Goal: Task Accomplishment & Management: Manage account settings

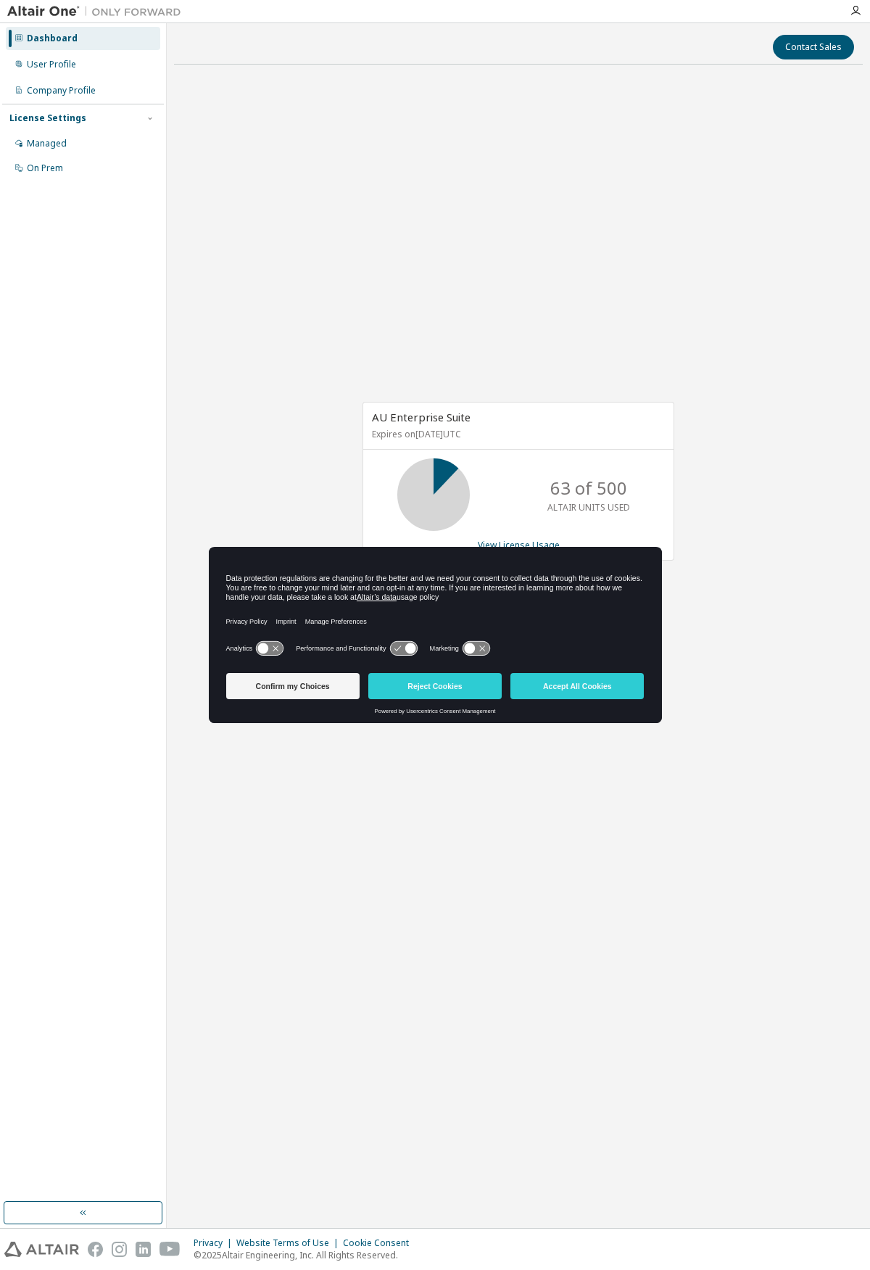
click at [533, 251] on div "AU Enterprise Suite Expires on [DATE] UTC 63 of 500 ALTAIR UNITS USED View Lice…" at bounding box center [518, 488] width 689 height 825
click at [591, 695] on button "Accept All Cookies" at bounding box center [576, 686] width 133 height 26
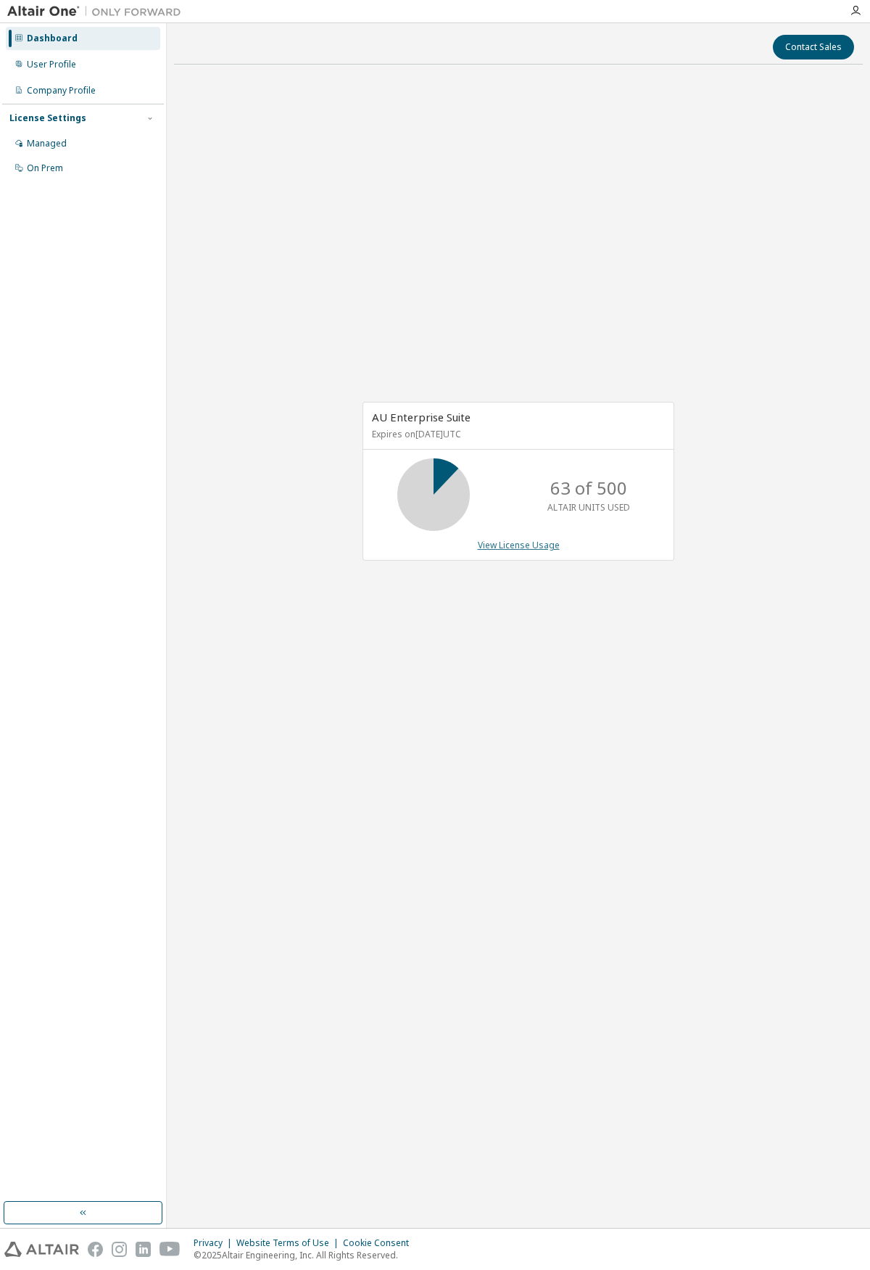
click at [518, 546] on link "View License Usage" at bounding box center [519, 545] width 82 height 12
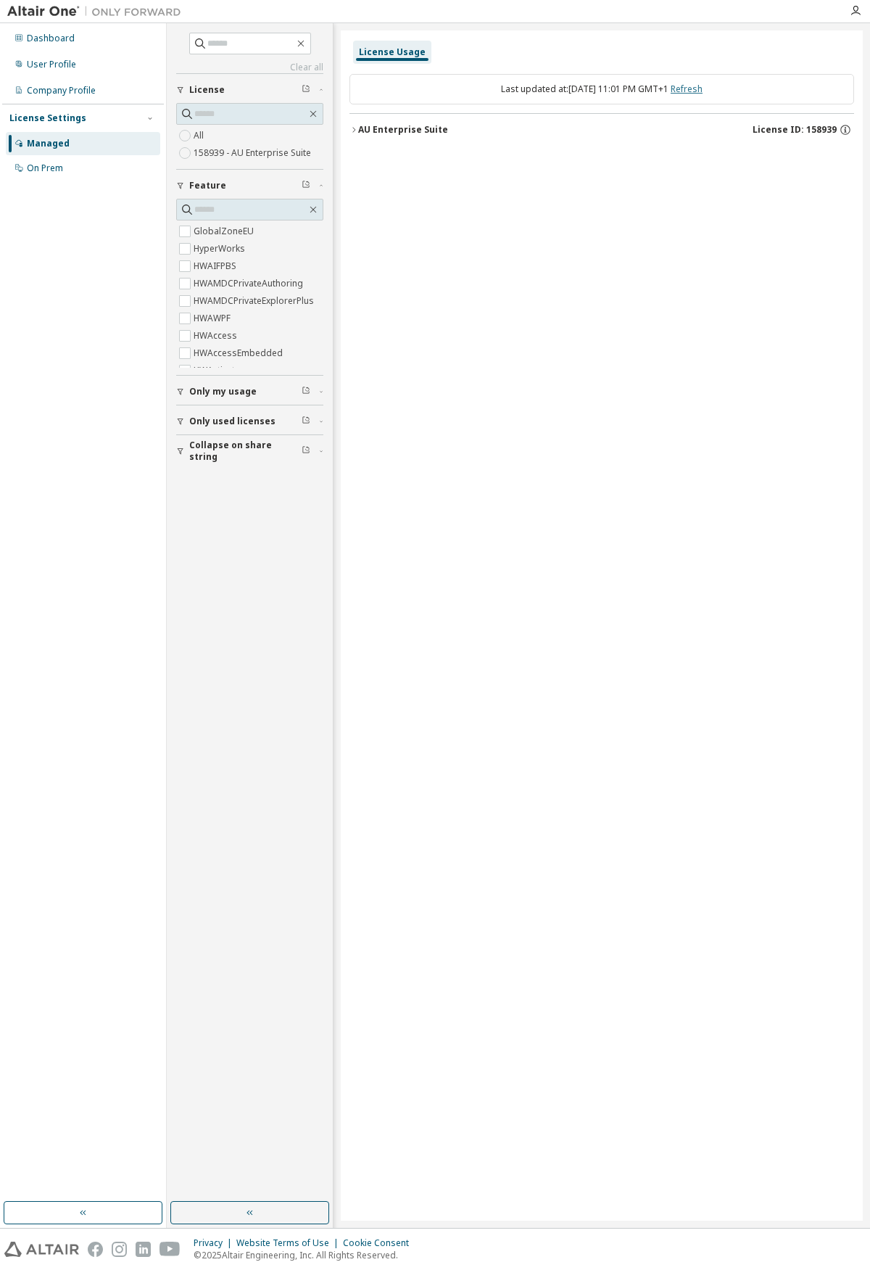
click at [698, 88] on link "Refresh" at bounding box center [687, 89] width 32 height 12
click at [376, 128] on div "AU Enterprise Suite" at bounding box center [403, 130] width 90 height 12
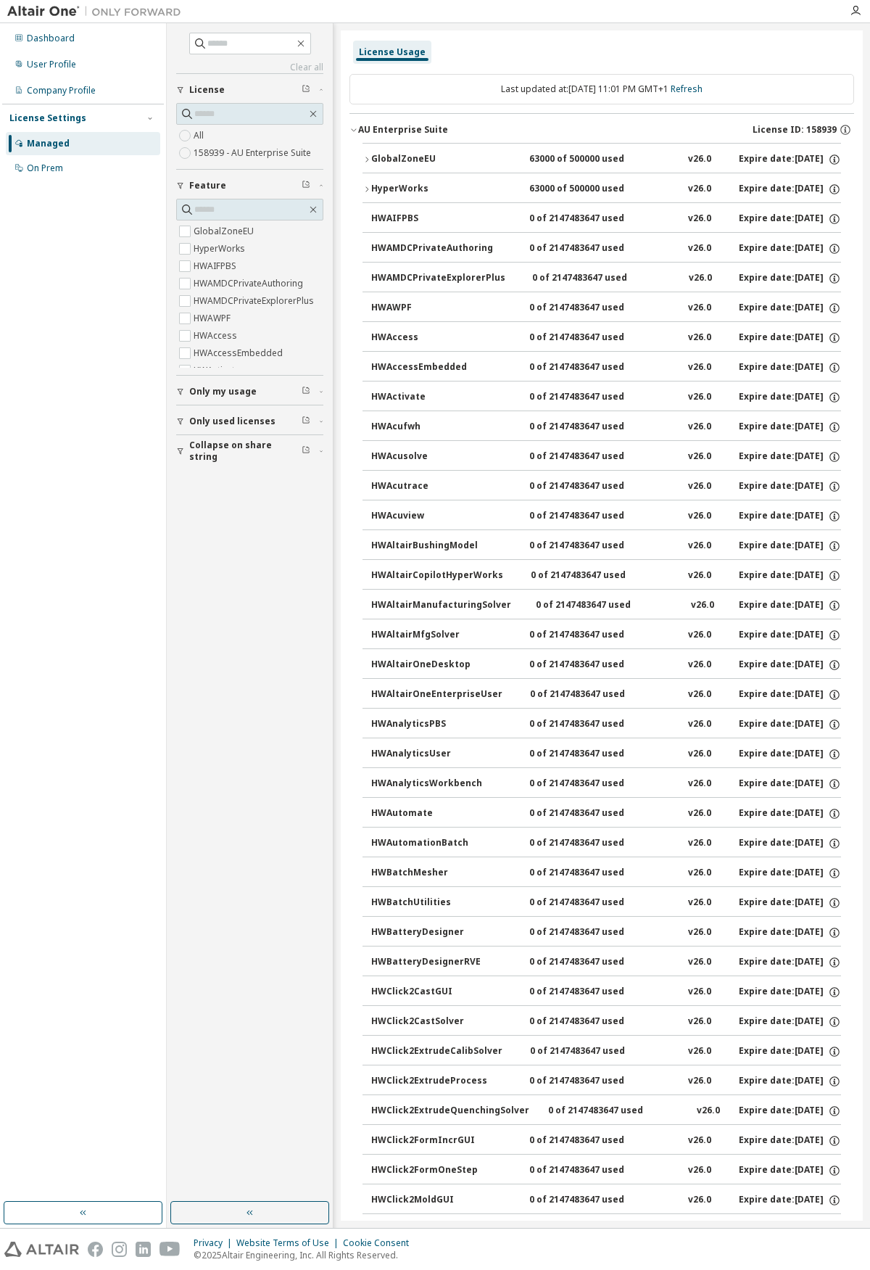
click at [373, 128] on div "AU Enterprise Suite" at bounding box center [403, 130] width 90 height 12
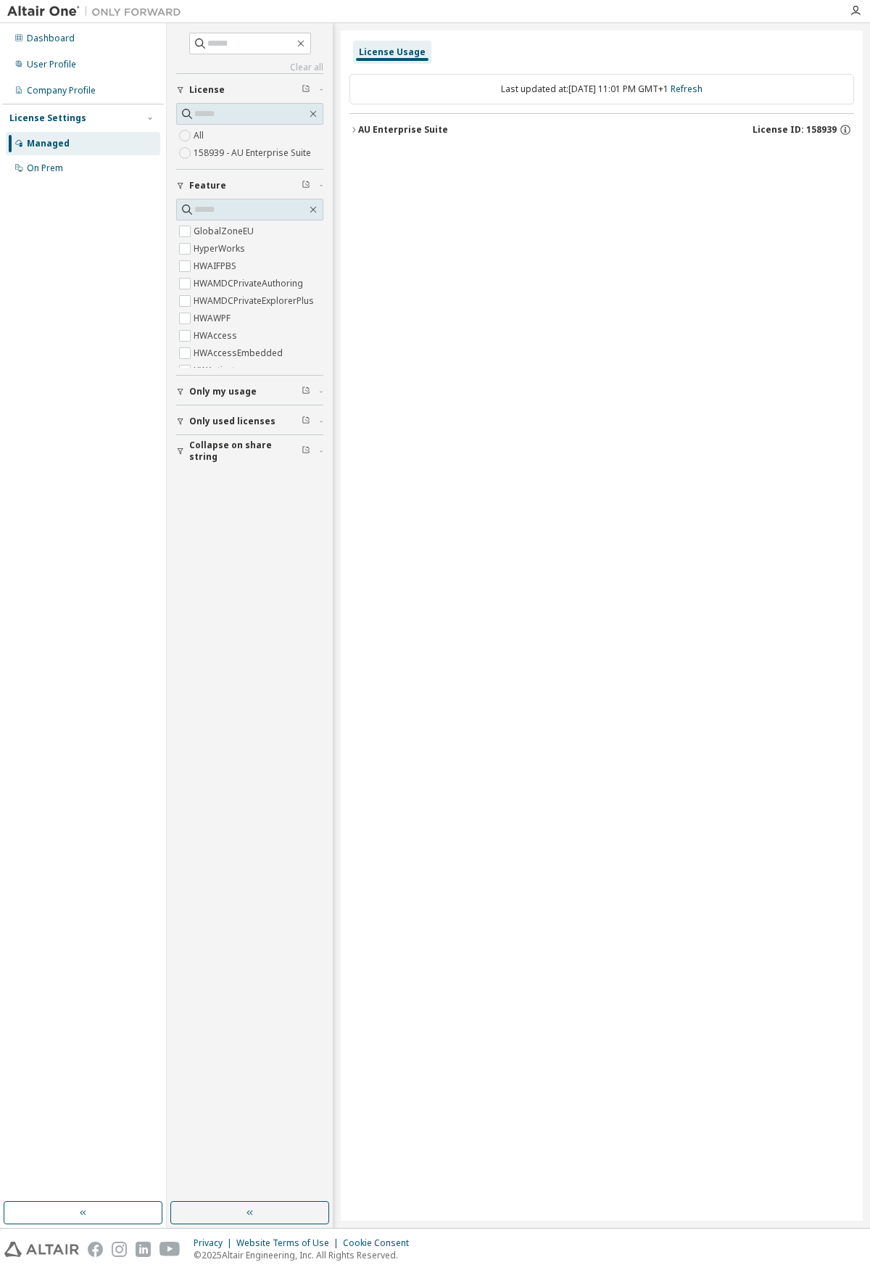
click at [405, 128] on div "AU Enterprise Suite" at bounding box center [403, 130] width 90 height 12
click at [668, 132] on div "AU Enterprise Suite License ID: 158939" at bounding box center [606, 129] width 496 height 13
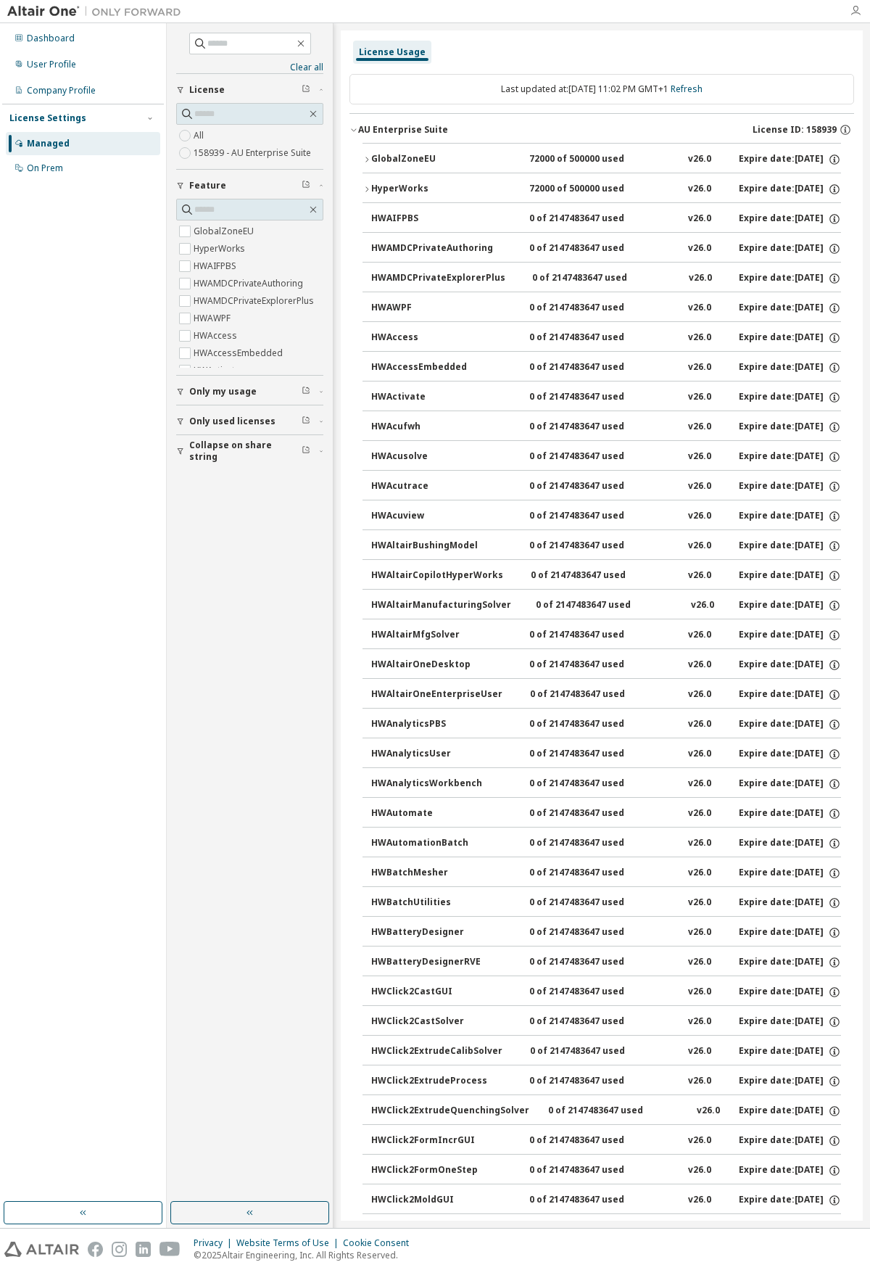
click at [856, 7] on icon "button" at bounding box center [856, 11] width 12 height 12
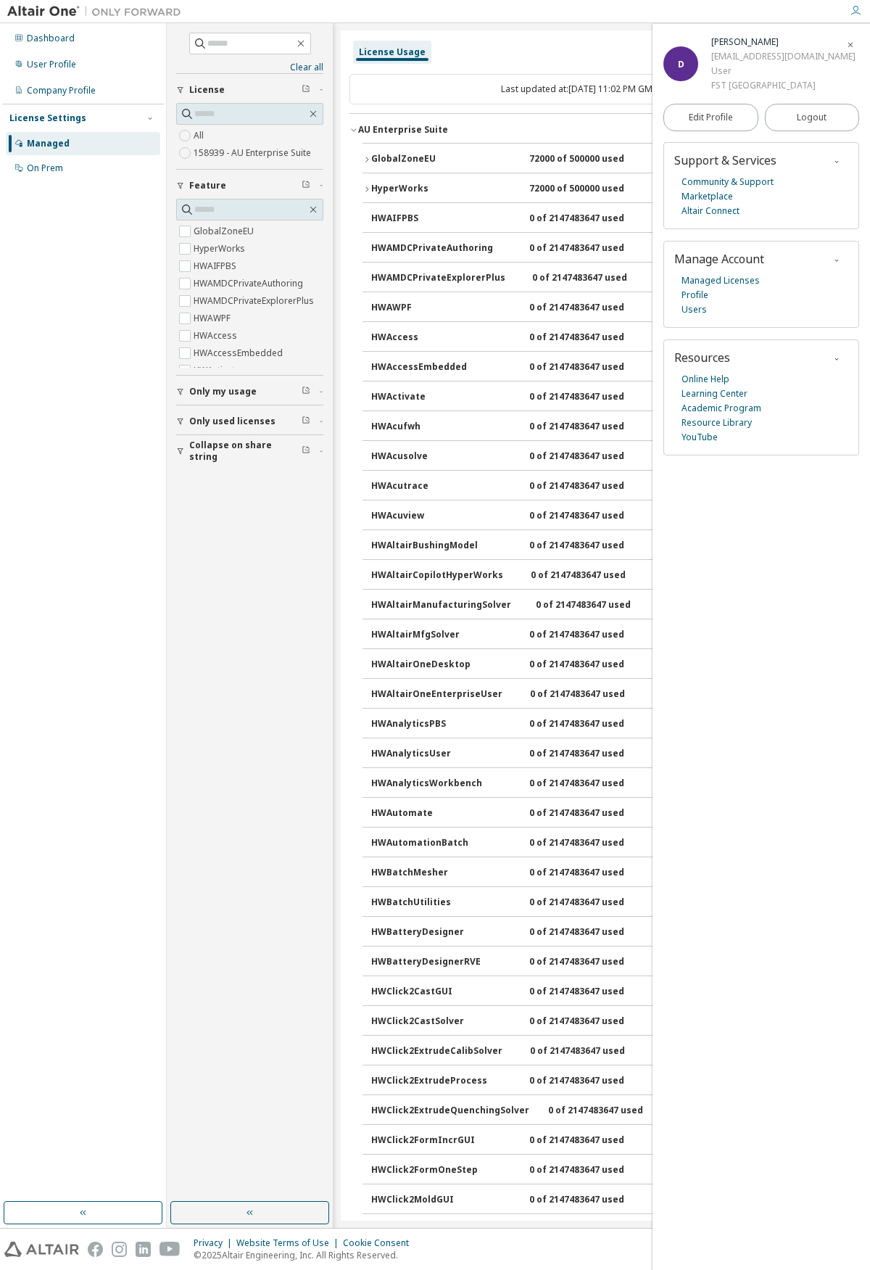
click at [555, 129] on div "AU Enterprise Suite License ID: 158939" at bounding box center [606, 129] width 496 height 13
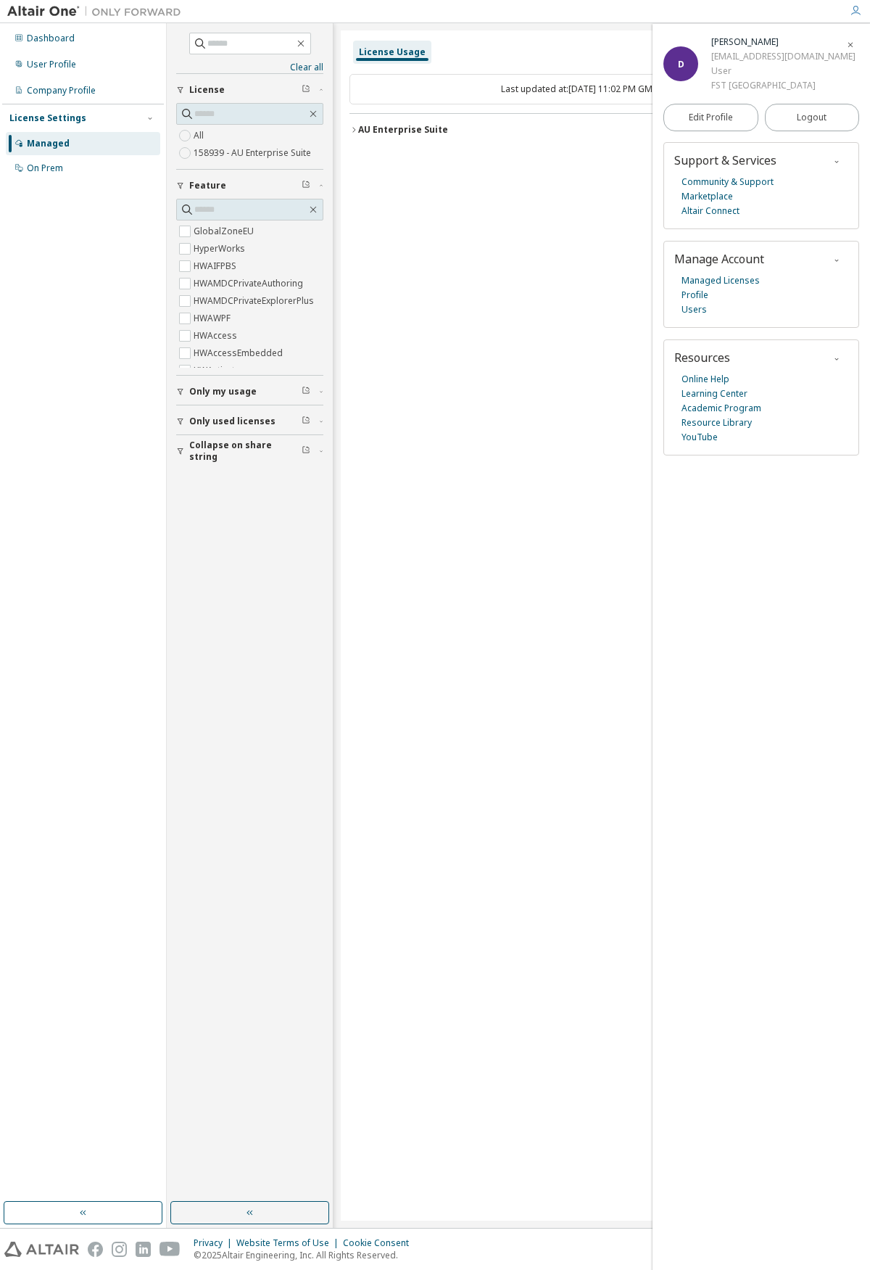
click at [460, 316] on div "License Usage Last updated at: [DATE] 11:02 PM GMT+1 Refresh AU Enterprise Suit…" at bounding box center [602, 625] width 522 height 1190
click at [853, 44] on icon "button" at bounding box center [850, 45] width 9 height 9
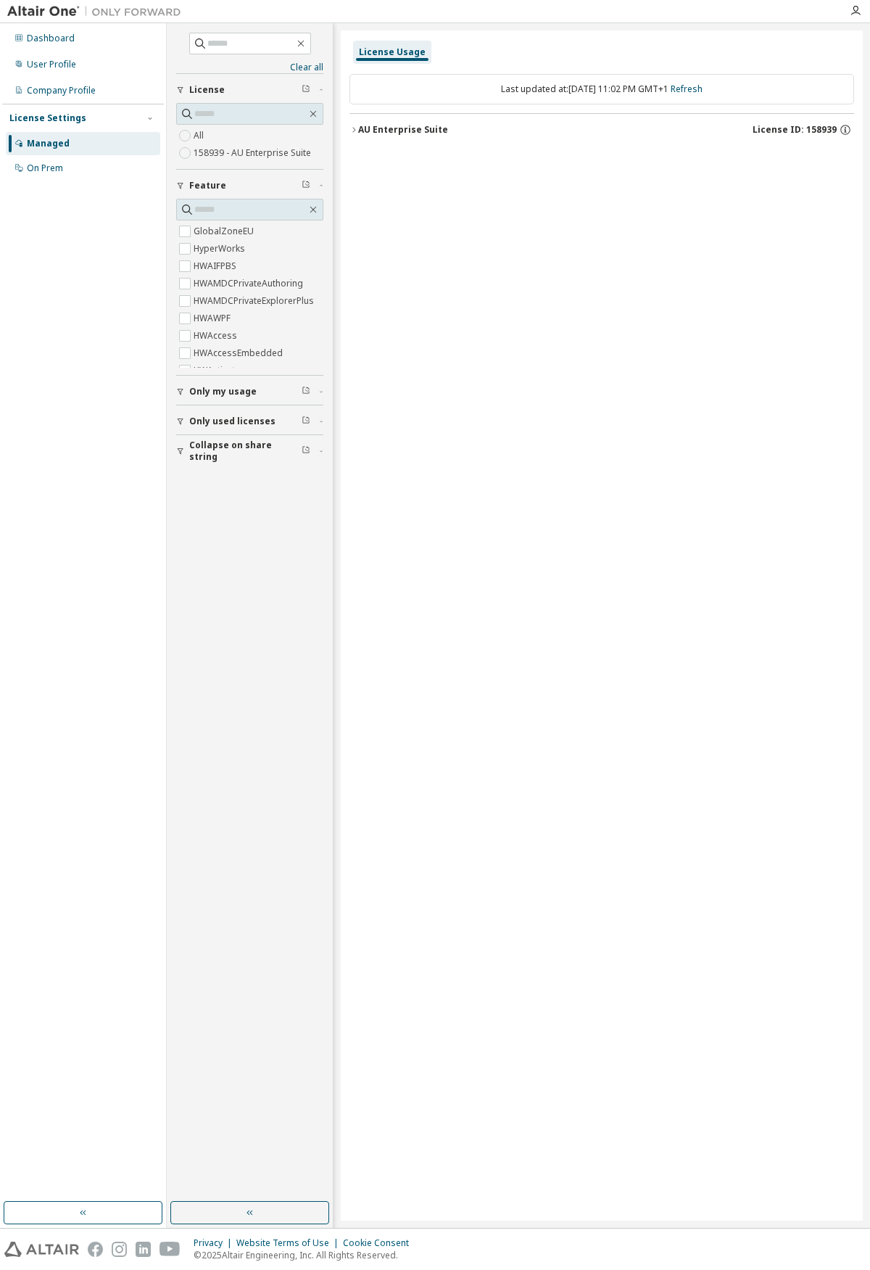
click at [798, 133] on span "License ID: 158939" at bounding box center [795, 130] width 84 height 12
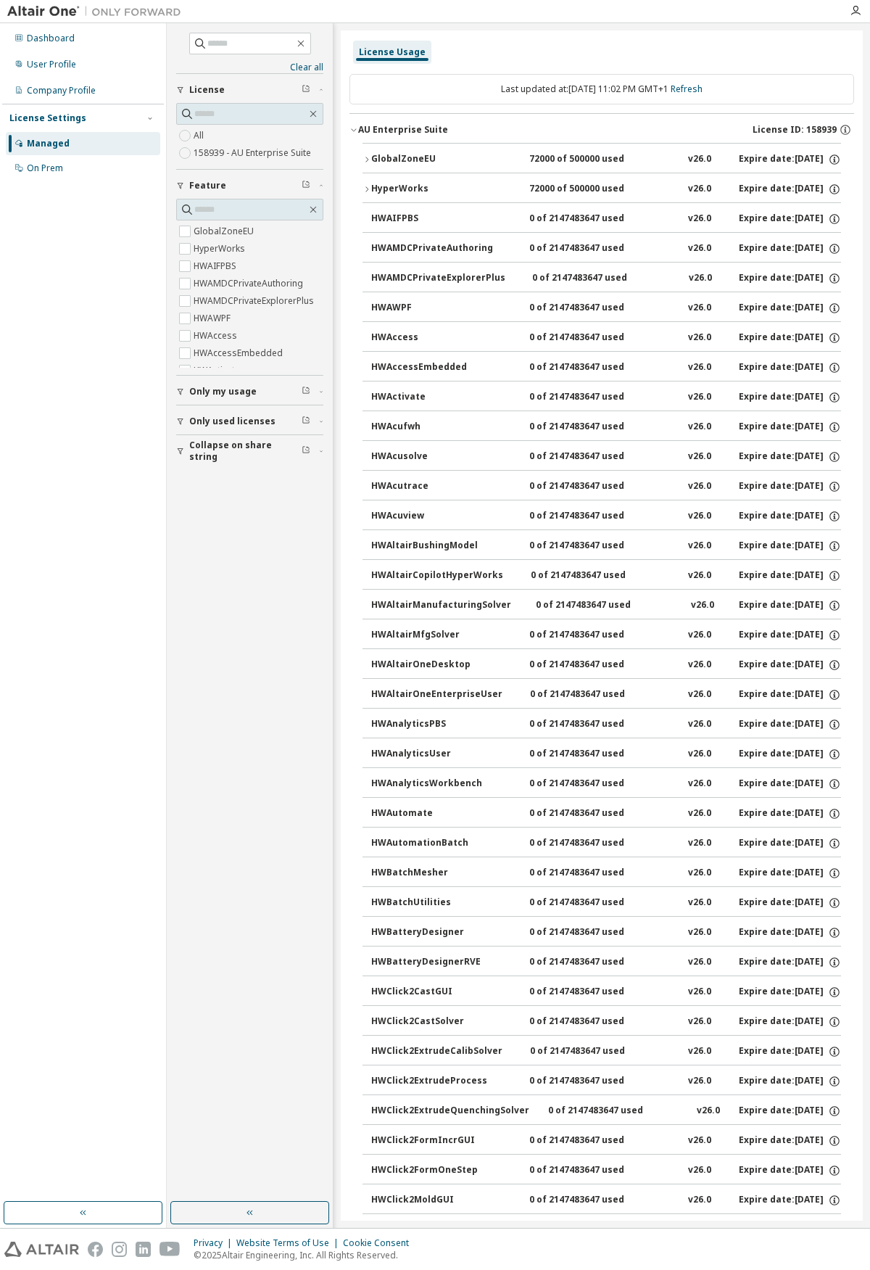
click at [364, 187] on icon "button" at bounding box center [367, 189] width 9 height 9
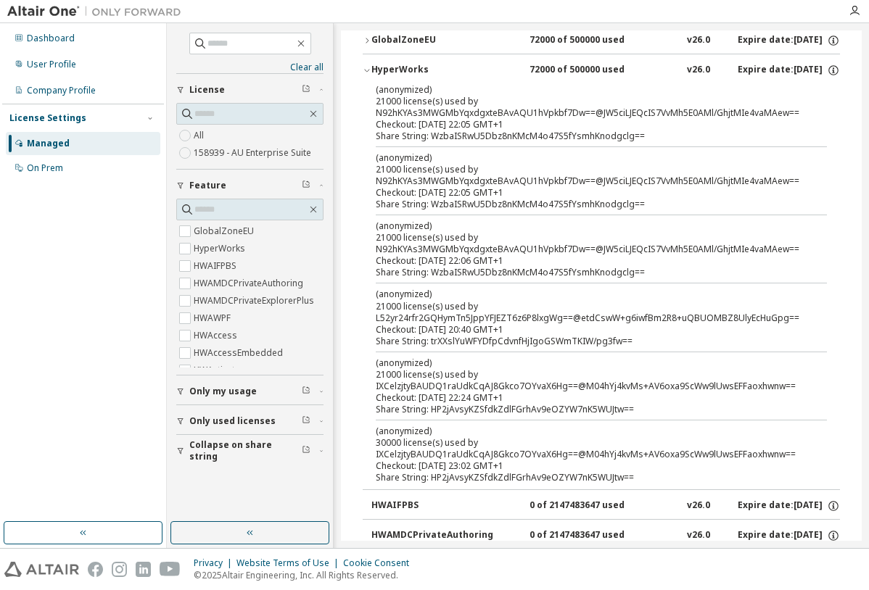
scroll to position [145, 0]
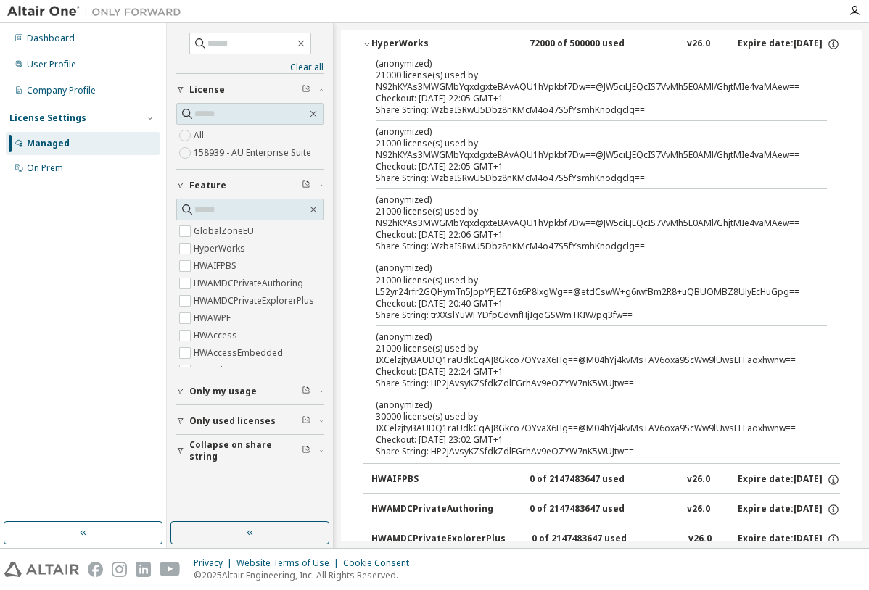
click at [185, 415] on button "Only used licenses" at bounding box center [249, 421] width 147 height 32
click at [218, 416] on span "Only used licenses" at bounding box center [232, 421] width 86 height 12
